Goal: Find specific page/section: Find specific page/section

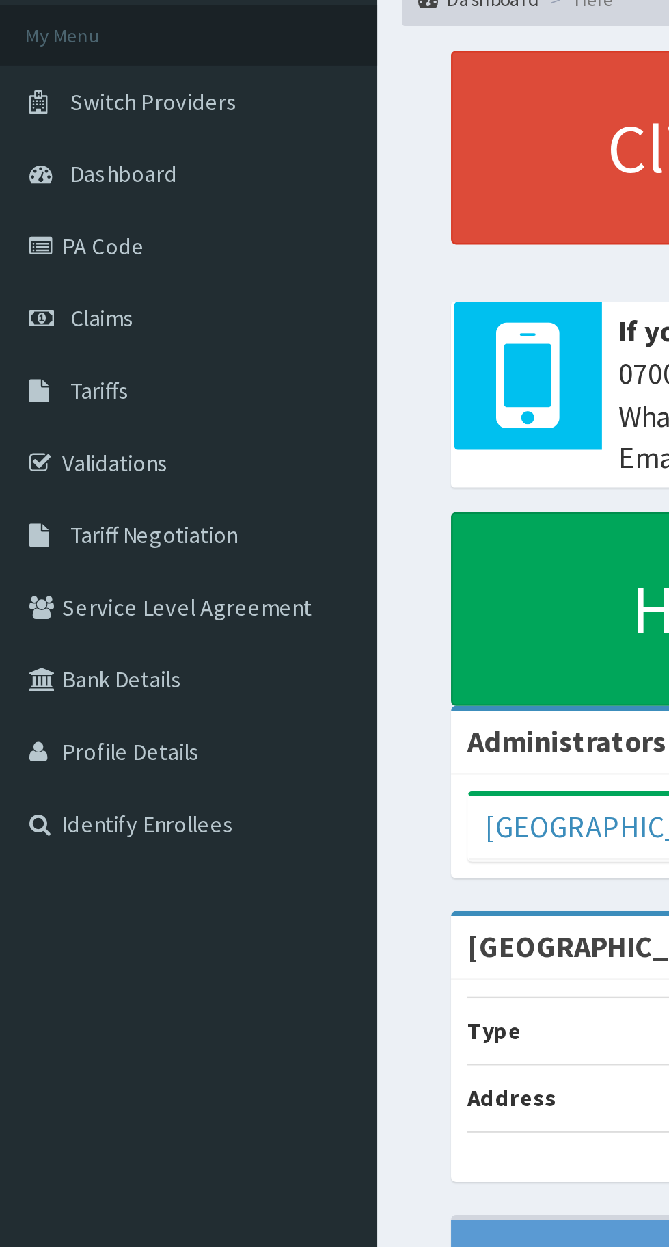
click at [49, 175] on link "PA Code" at bounding box center [78, 179] width 157 height 30
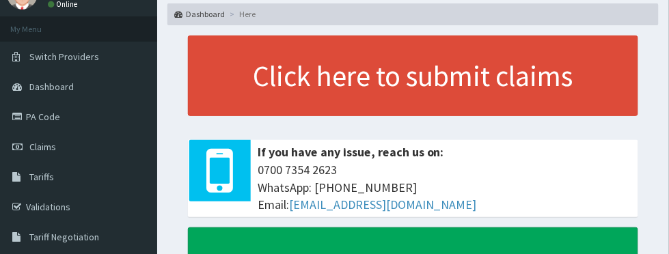
click at [49, 122] on link "PA Code" at bounding box center [78, 117] width 157 height 30
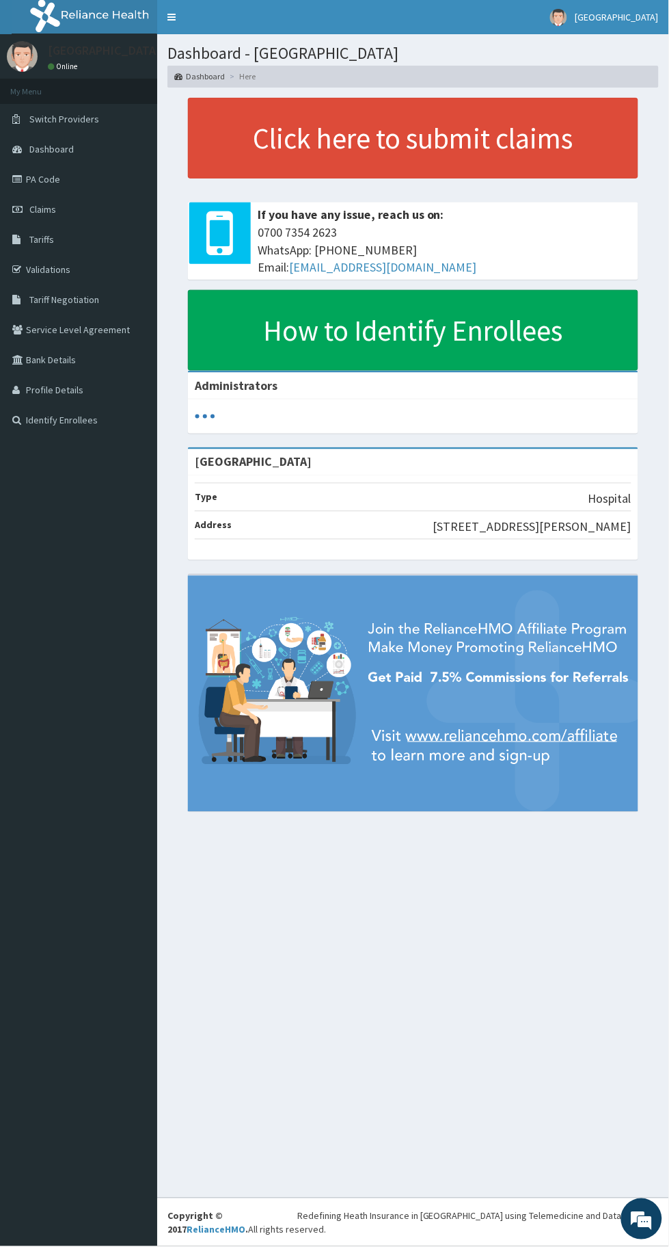
click at [42, 173] on link "PA Code" at bounding box center [78, 179] width 157 height 30
